Goal: Check status: Check status

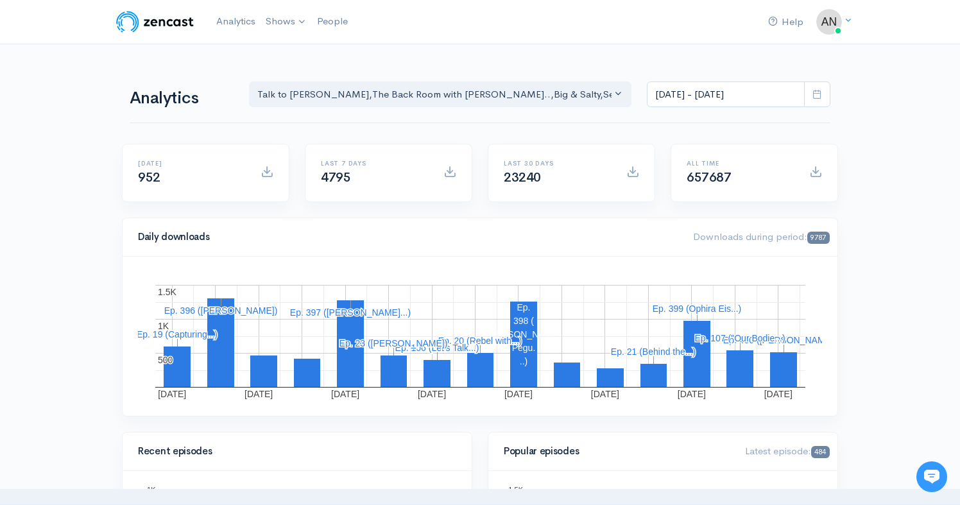
scroll to position [121, 0]
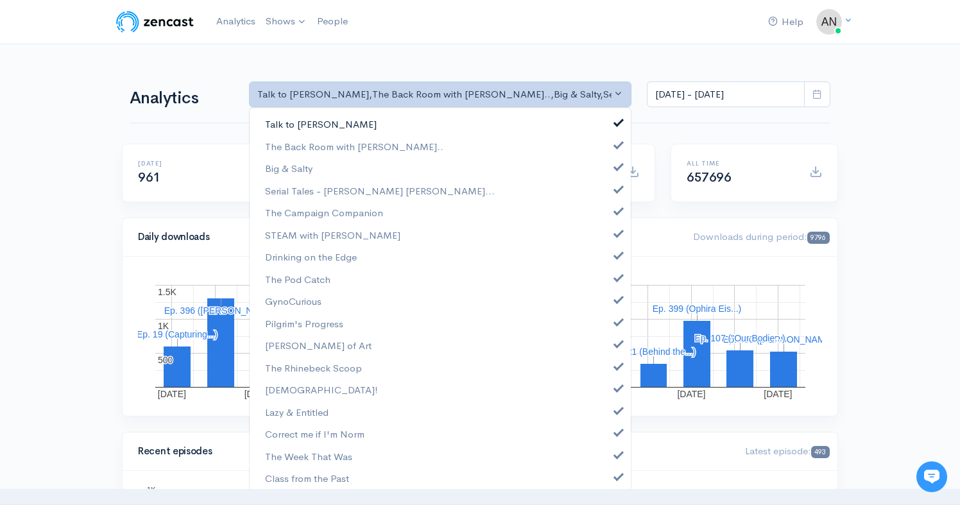
click at [616, 123] on span at bounding box center [618, 121] width 5 height 10
select select "10316"
click at [616, 162] on span at bounding box center [618, 165] width 5 height 10
click at [616, 190] on span at bounding box center [618, 188] width 5 height 10
click at [616, 210] on span at bounding box center [618, 210] width 5 height 10
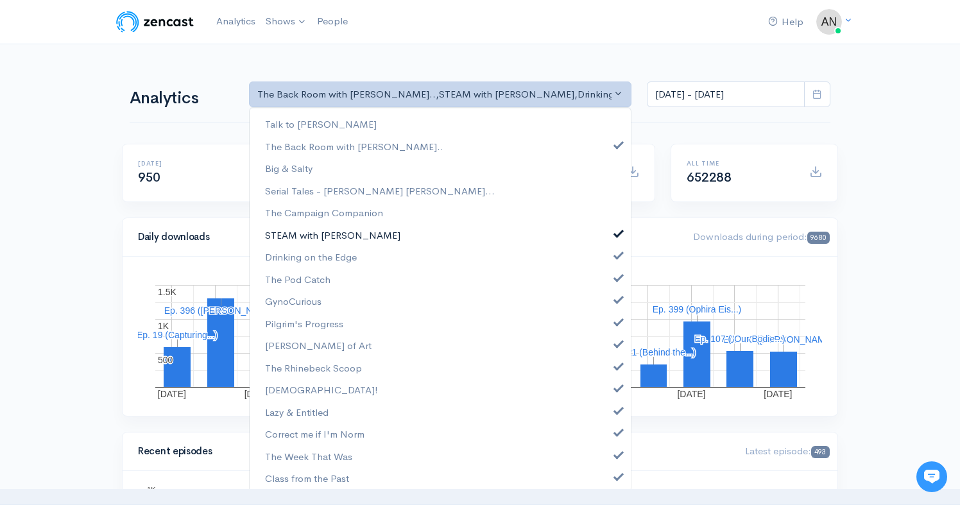
click at [616, 232] on span at bounding box center [618, 232] width 5 height 10
click at [609, 248] on link "Drinking on the Edge" at bounding box center [440, 257] width 381 height 22
click at [616, 275] on span at bounding box center [618, 277] width 5 height 10
click at [609, 291] on link "GynoCurious" at bounding box center [440, 301] width 381 height 22
click at [616, 347] on span at bounding box center [618, 343] width 5 height 10
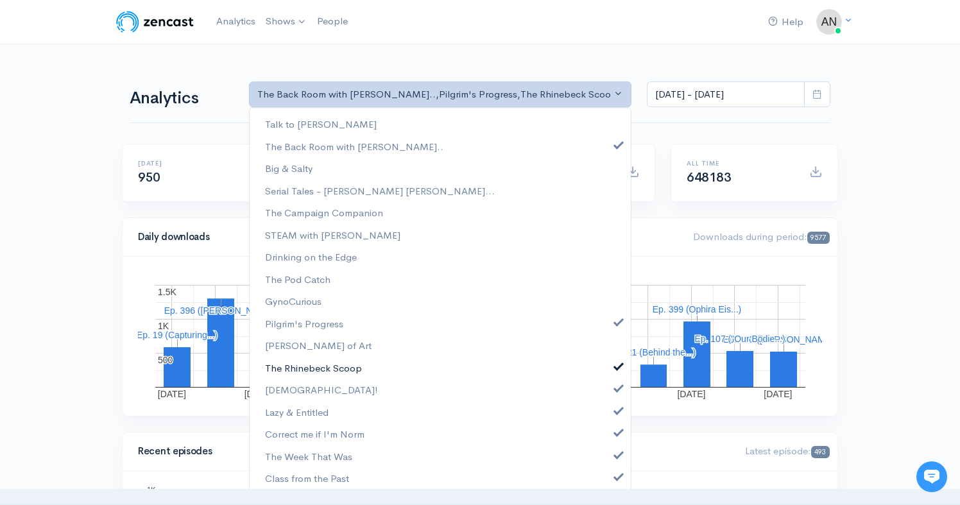
click at [616, 365] on span at bounding box center [618, 365] width 5 height 10
click at [616, 322] on span at bounding box center [618, 321] width 5 height 10
click at [610, 395] on link "[DEMOGRAPHIC_DATA]!" at bounding box center [440, 390] width 381 height 22
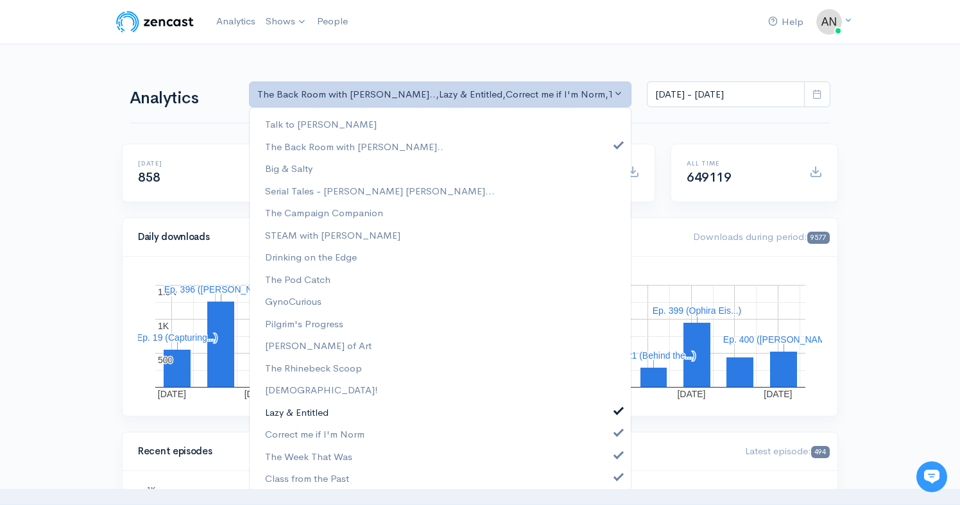
click at [616, 410] on span at bounding box center [618, 409] width 5 height 10
click at [616, 435] on span at bounding box center [618, 431] width 5 height 10
click at [612, 460] on link "The Week That Was" at bounding box center [440, 457] width 381 height 22
click at [610, 481] on link "Class from the Past" at bounding box center [440, 478] width 381 height 22
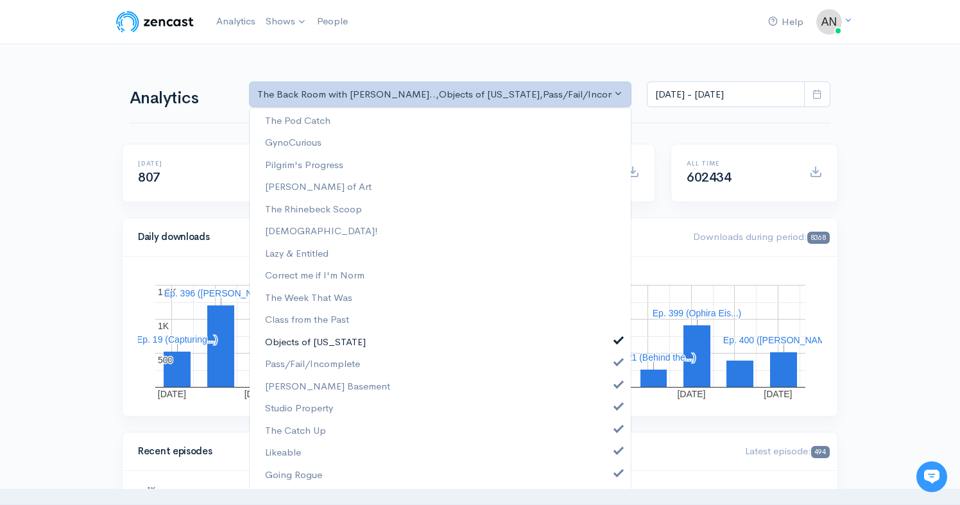
click at [601, 341] on link "Objects of [US_STATE]" at bounding box center [440, 342] width 381 height 22
click at [605, 356] on link "Pass/Fail/Incomplete" at bounding box center [440, 364] width 381 height 22
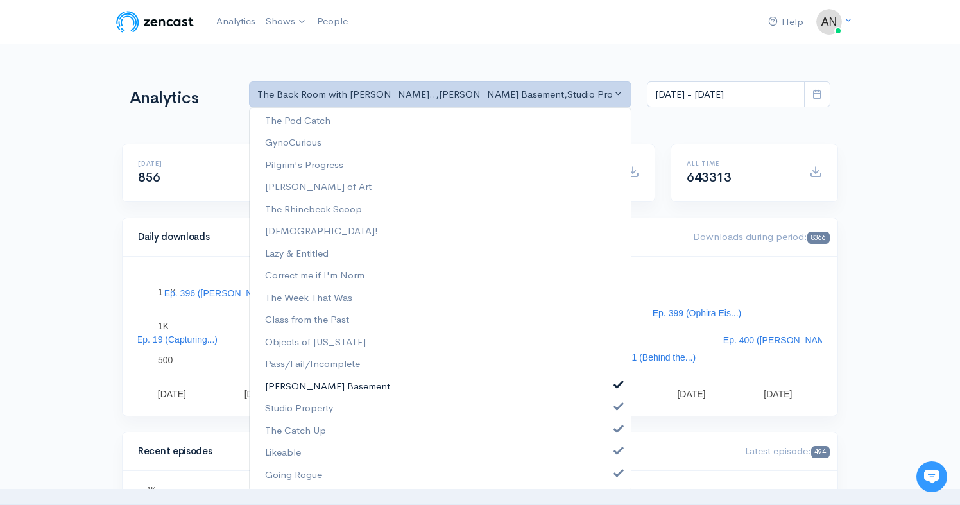
click at [616, 385] on span at bounding box center [618, 384] width 5 height 10
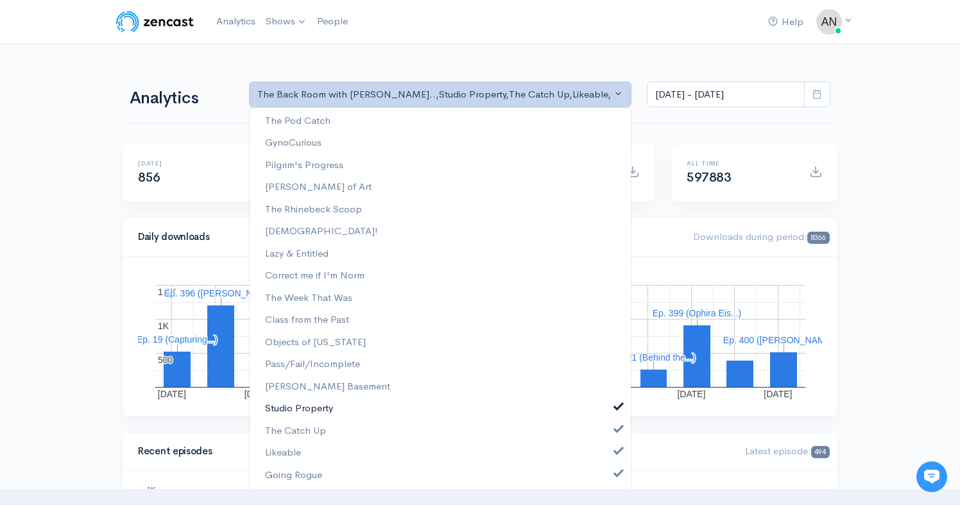
click at [616, 406] on span at bounding box center [618, 406] width 5 height 10
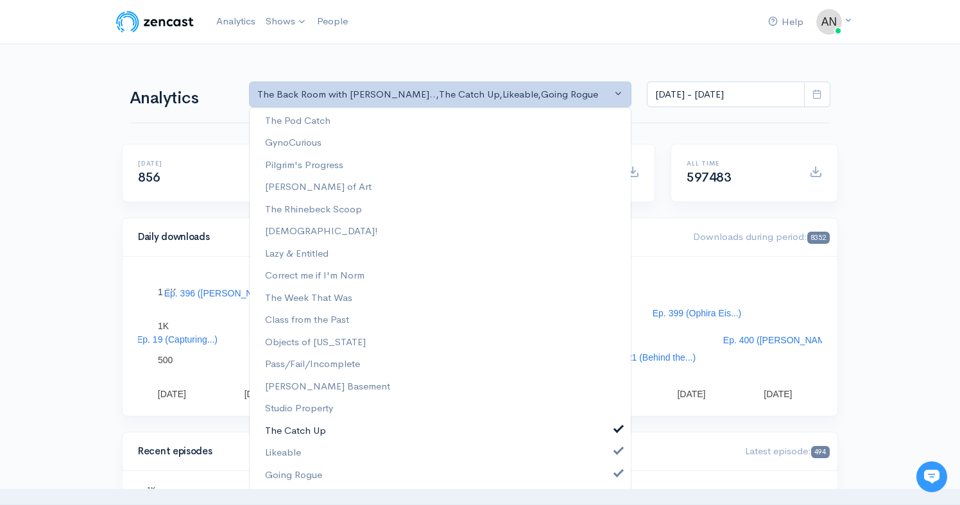
click at [616, 428] on span at bounding box center [618, 428] width 5 height 10
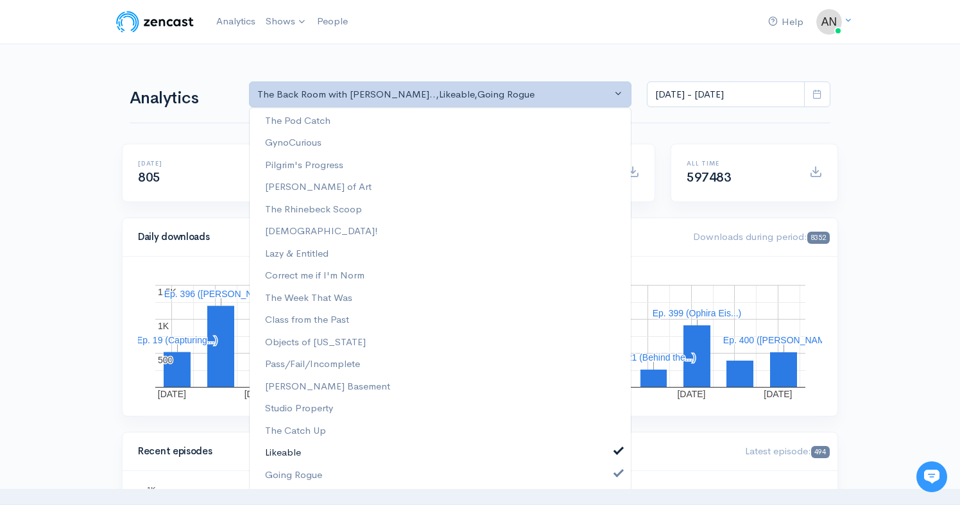
click at [616, 453] on span at bounding box center [618, 450] width 5 height 10
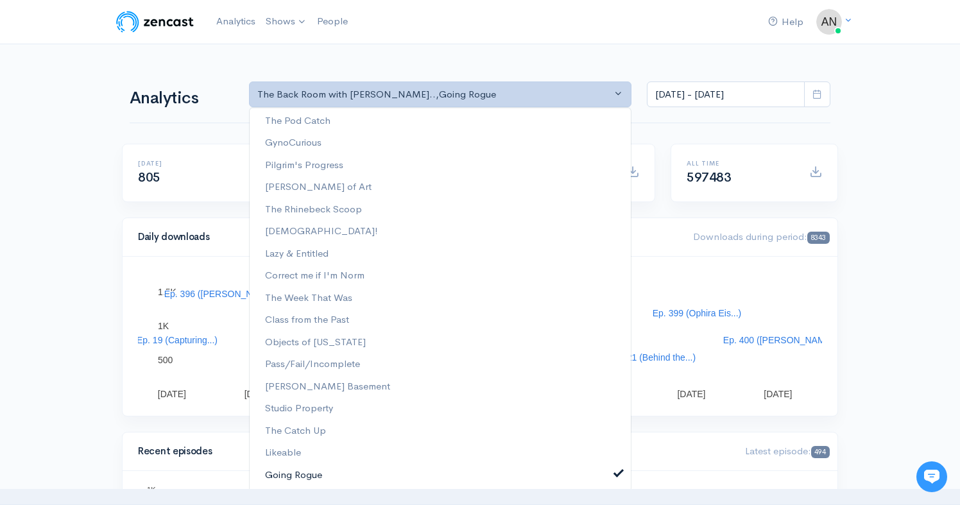
click at [616, 476] on span at bounding box center [618, 472] width 5 height 10
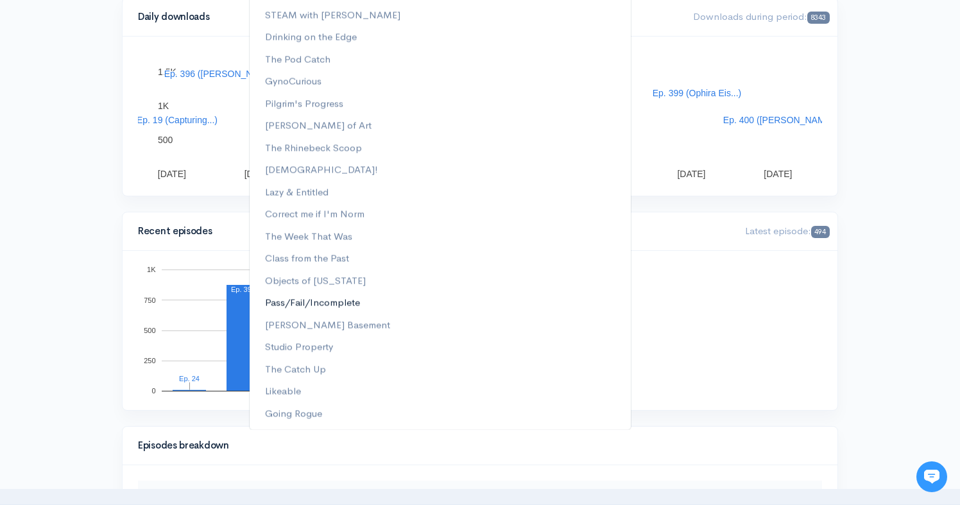
scroll to position [44, 0]
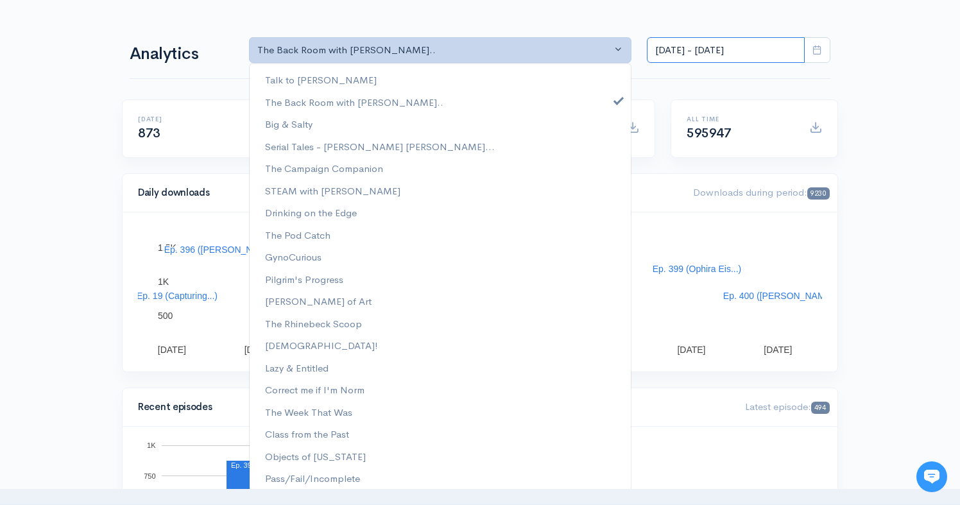
click at [711, 44] on input "[DATE] - [DATE]" at bounding box center [726, 50] width 158 height 26
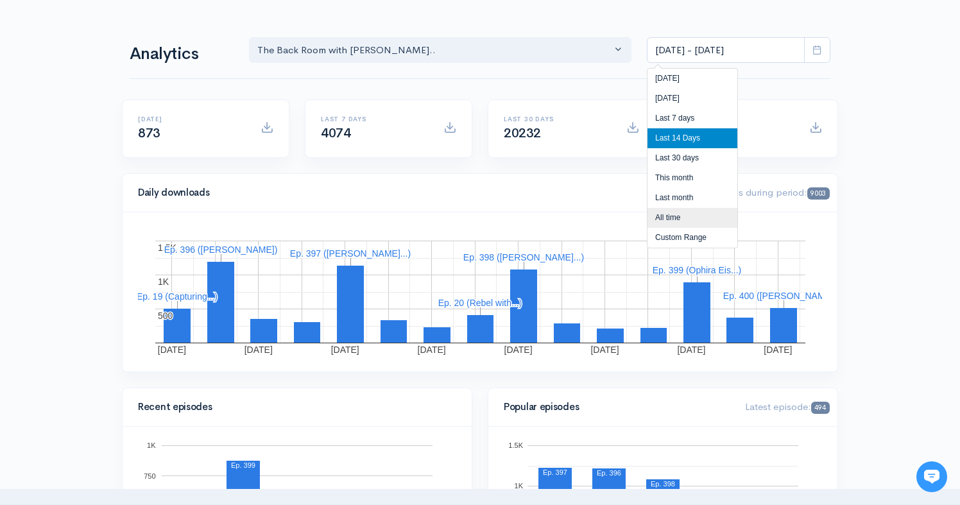
click at [663, 216] on li "All time" at bounding box center [693, 218] width 90 height 20
type input "[DATE] - [DATE]"
